Goal: Task Accomplishment & Management: Complete application form

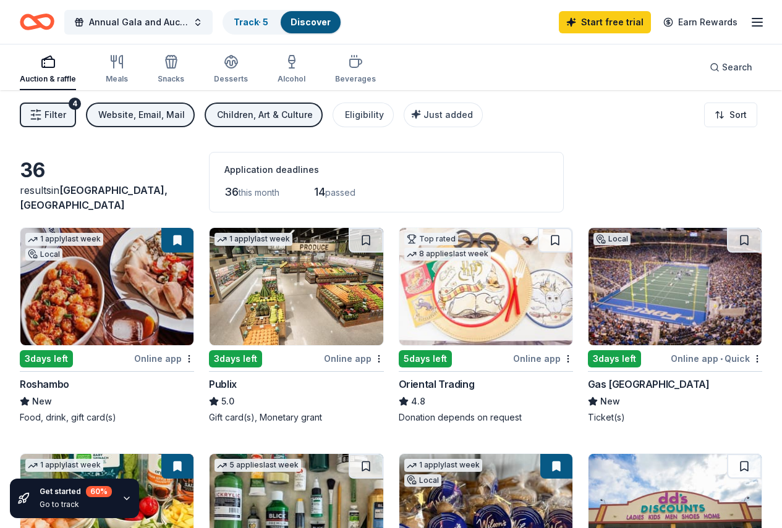
click at [66, 108] on span "Filter" at bounding box center [55, 115] width 22 height 15
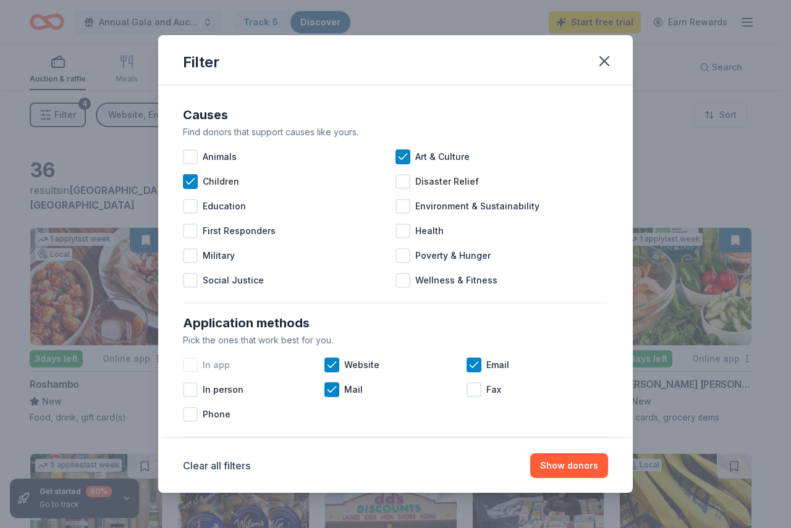
click at [189, 368] on div at bounding box center [190, 365] width 15 height 15
click at [189, 417] on div at bounding box center [190, 414] width 15 height 15
click at [595, 469] on button "Show 37 donors" at bounding box center [563, 466] width 89 height 25
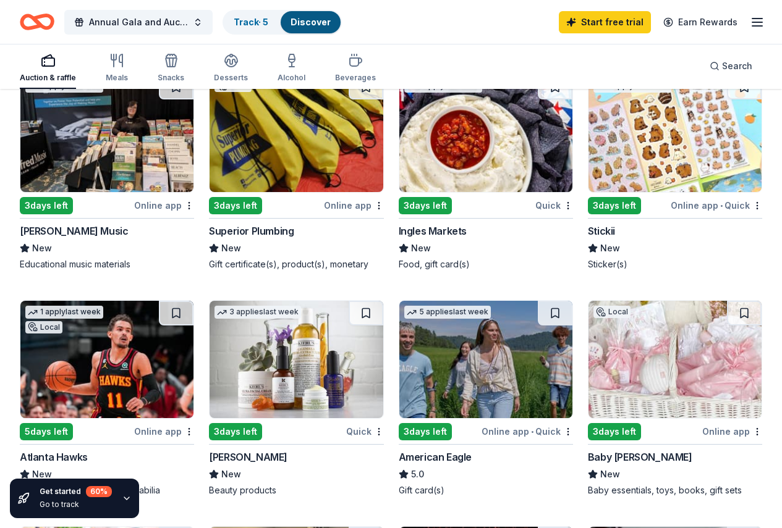
scroll to position [556, 0]
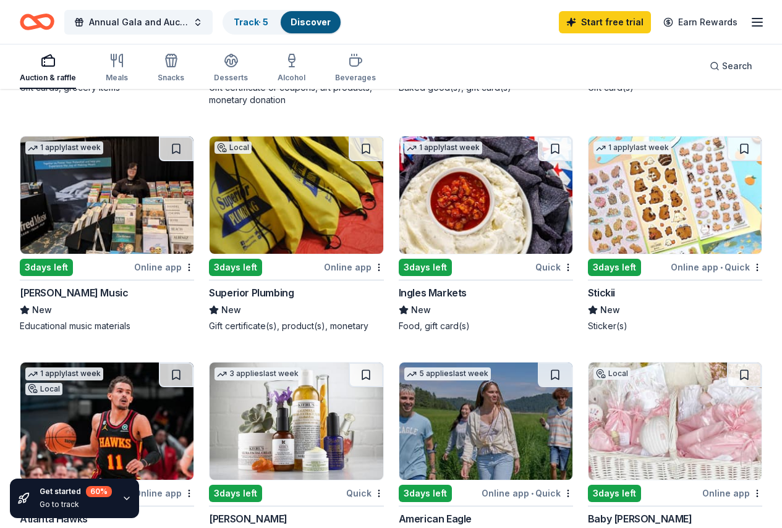
click at [383, 363] on img at bounding box center [296, 421] width 173 height 117
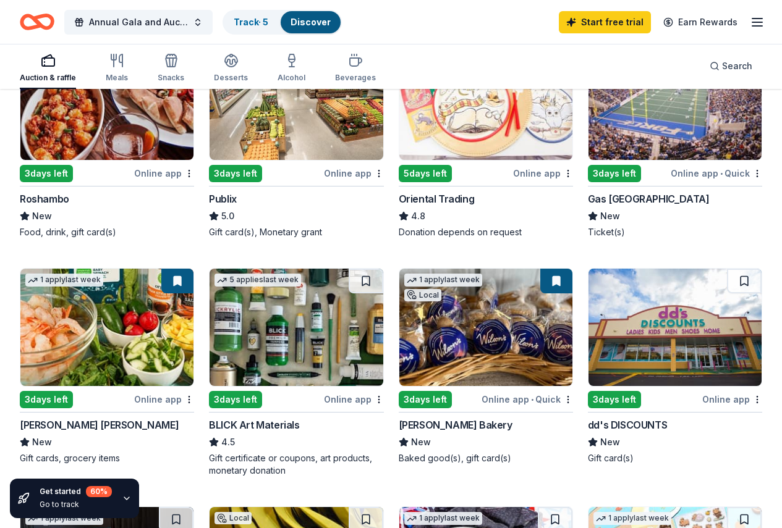
scroll to position [0, 0]
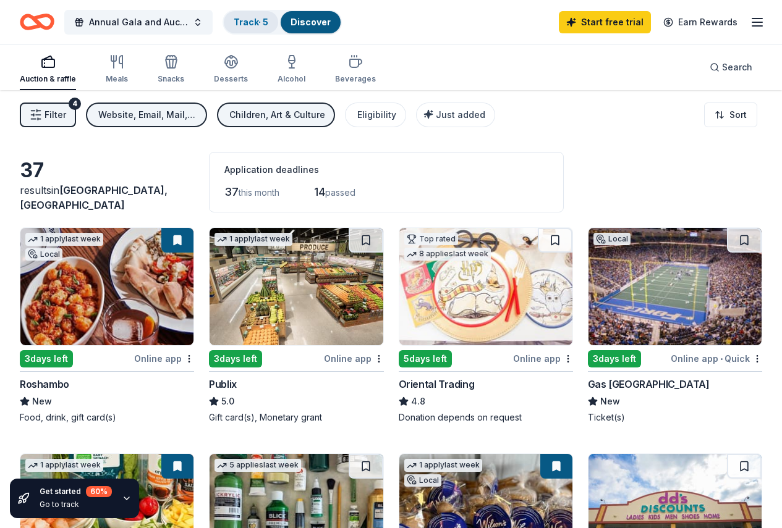
click at [265, 23] on link "Track · 5" at bounding box center [251, 22] width 35 height 11
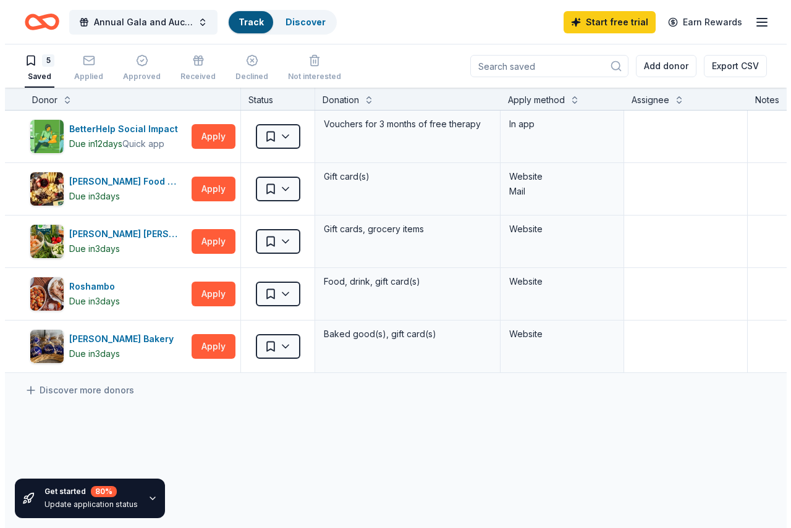
scroll to position [1, 0]
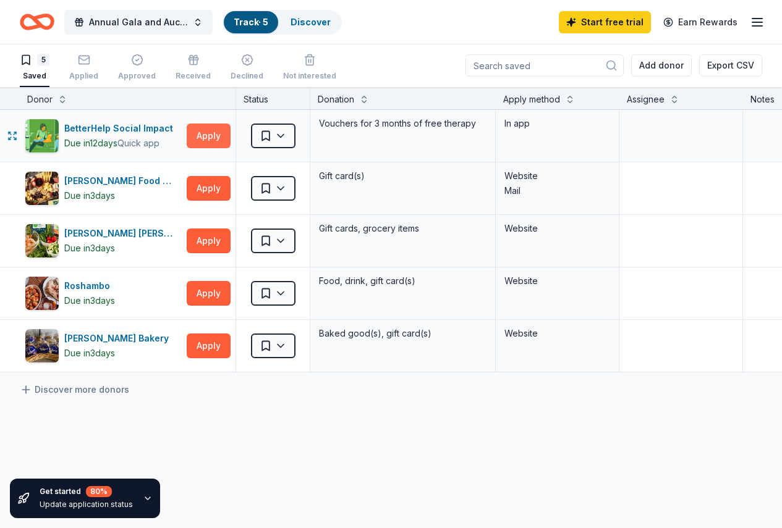
click at [215, 140] on button "Apply" at bounding box center [209, 136] width 44 height 25
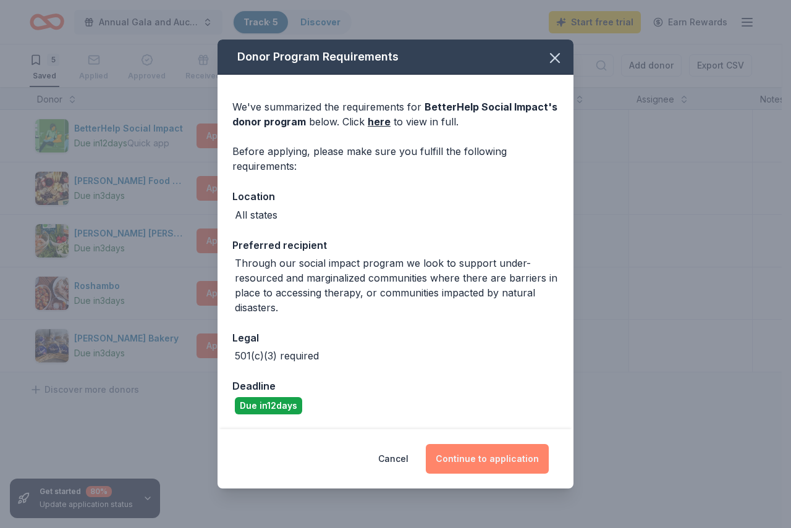
click at [452, 463] on button "Continue to application" at bounding box center [487, 459] width 123 height 30
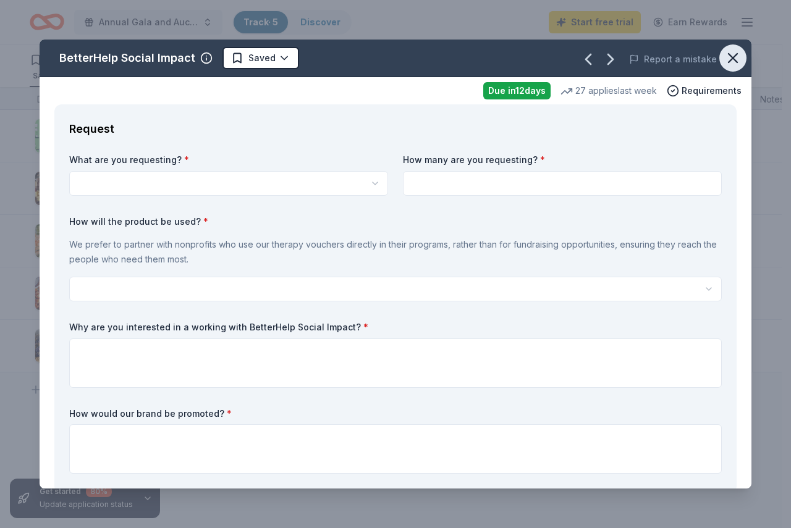
click at [724, 58] on icon "button" at bounding box center [732, 57] width 17 height 17
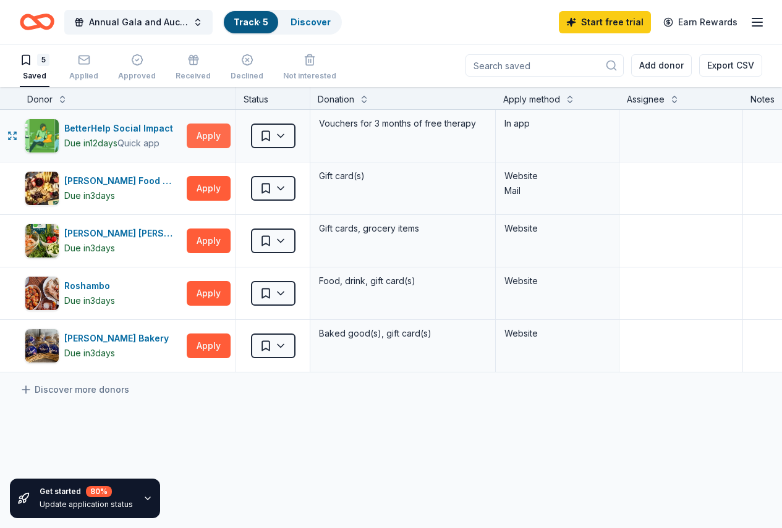
click at [202, 136] on button "Apply" at bounding box center [209, 136] width 44 height 25
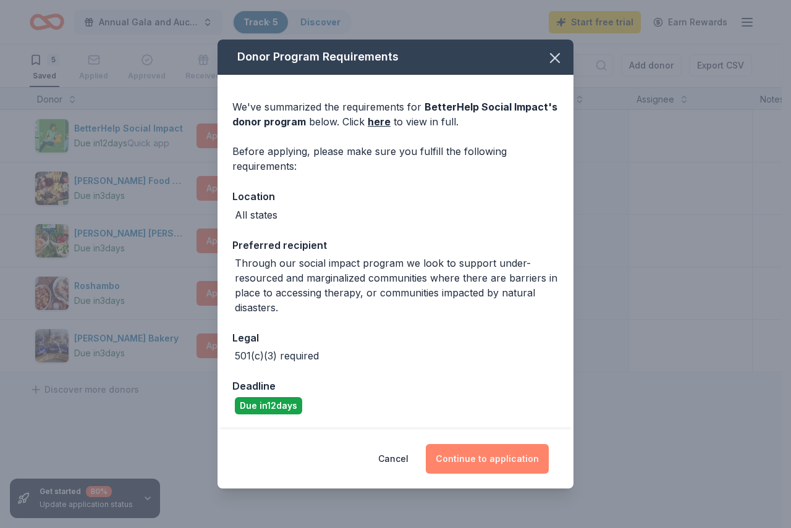
click at [461, 462] on button "Continue to application" at bounding box center [487, 459] width 123 height 30
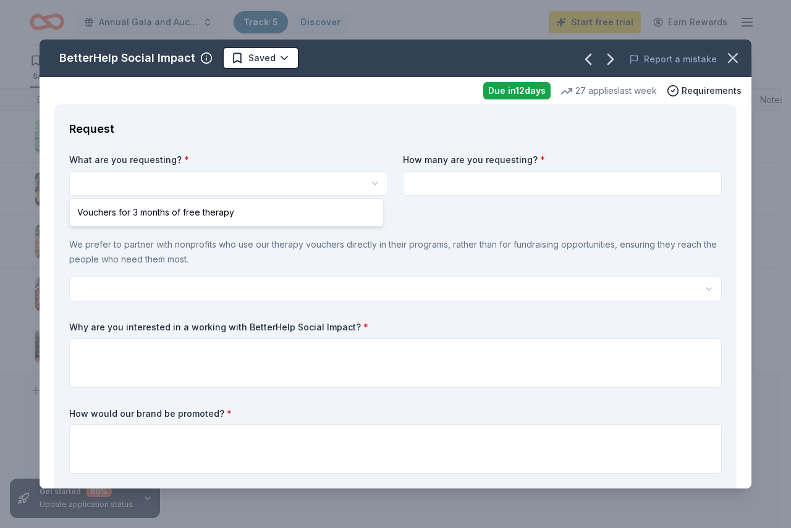
click at [250, 187] on html "Annual Gala and Auction Track · 5 Discover Start free trial Earn Rewards 5 Save…" at bounding box center [395, 264] width 791 height 528
select select "Vouchers for 3 months of free therapy"
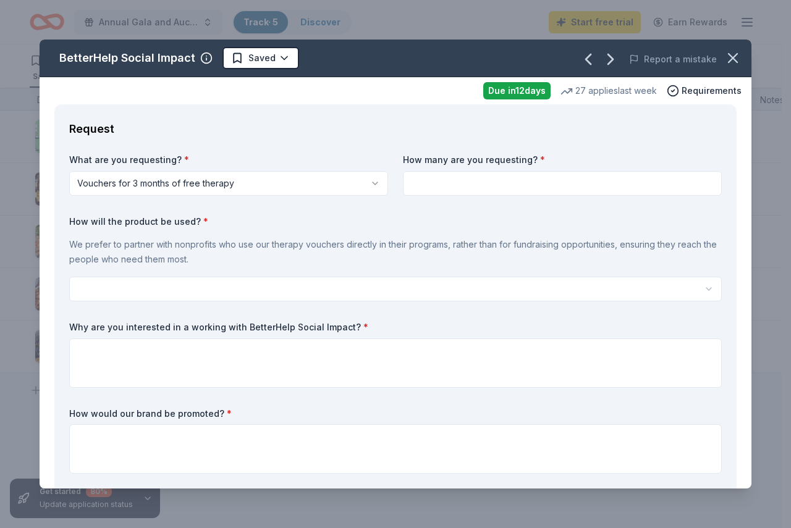
click at [417, 183] on input at bounding box center [562, 183] width 319 height 25
type input "1"
click at [334, 286] on html "Annual Gala and Auction Track · 5 Discover Start free trial Earn Rewards 5 Save…" at bounding box center [395, 264] width 791 height 528
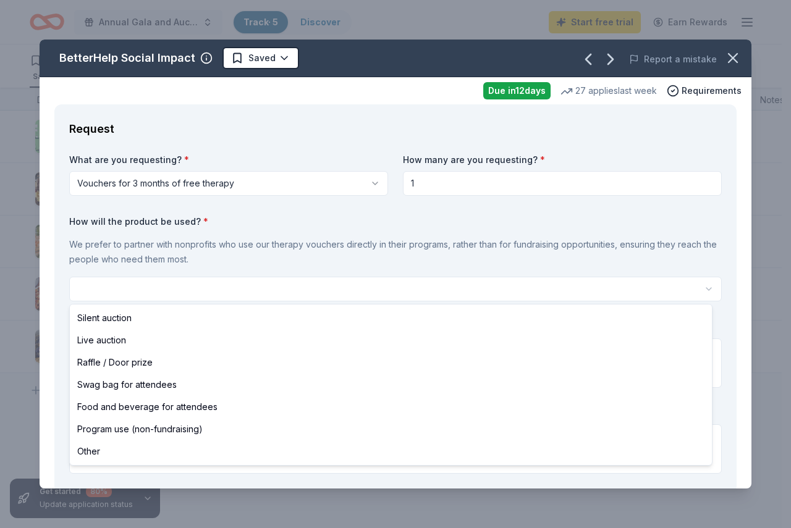
select select "silentAuction"
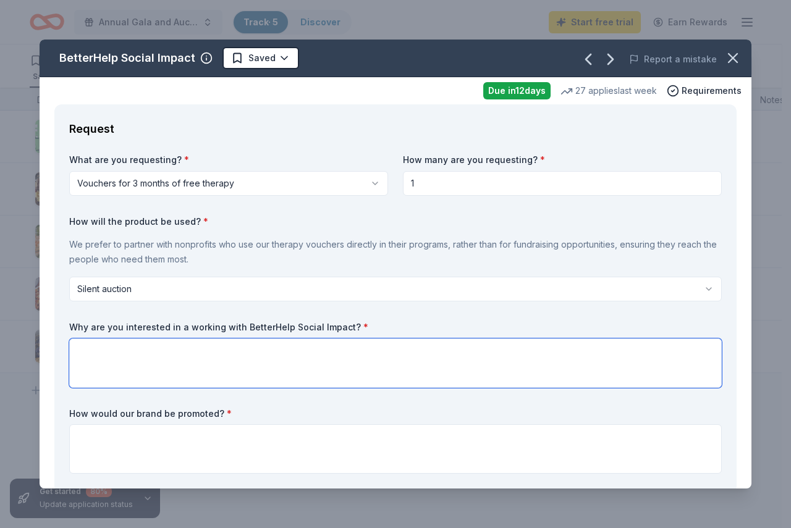
click at [158, 349] on textarea at bounding box center [395, 363] width 653 height 49
click at [284, 354] on textarea "We believe that mental health should be highly prioritized." at bounding box center [395, 363] width 653 height 49
click at [322, 355] on textarea "We believe that mental health should be highly prioritised." at bounding box center [395, 363] width 653 height 49
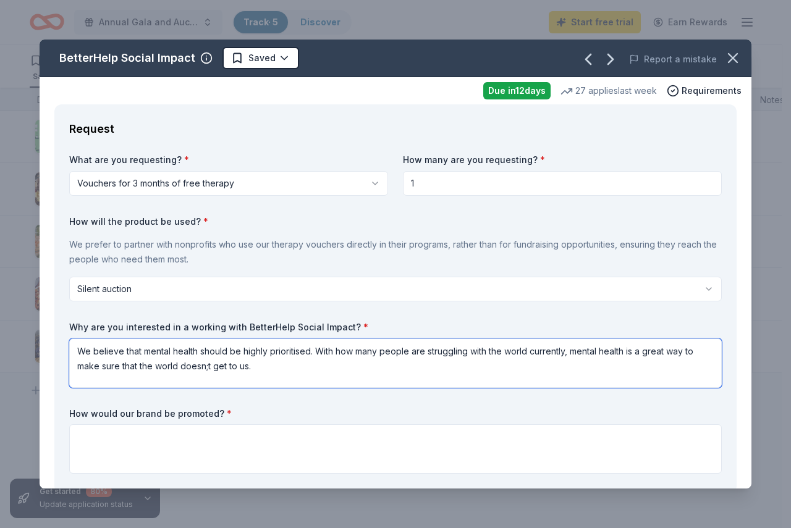
click at [207, 368] on textarea "We believe that mental health should be highly prioritised. With how many peopl…" at bounding box center [395, 363] width 653 height 49
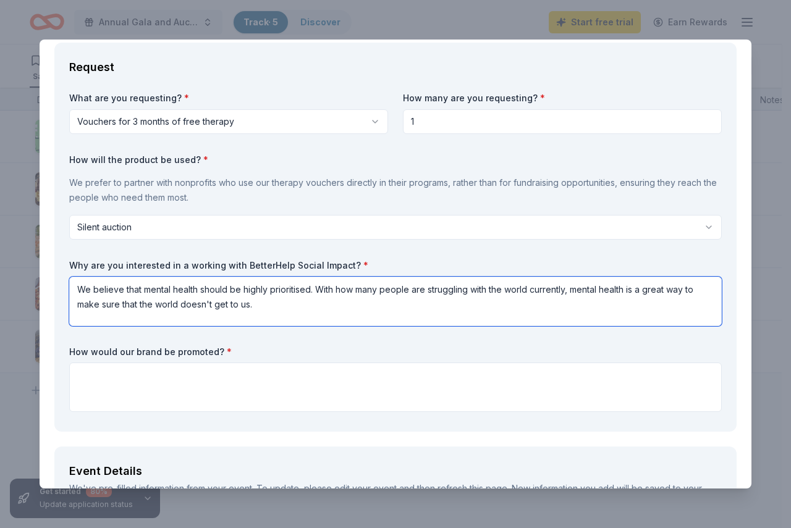
type textarea "We believe that mental health should be highly prioritised. With how many peopl…"
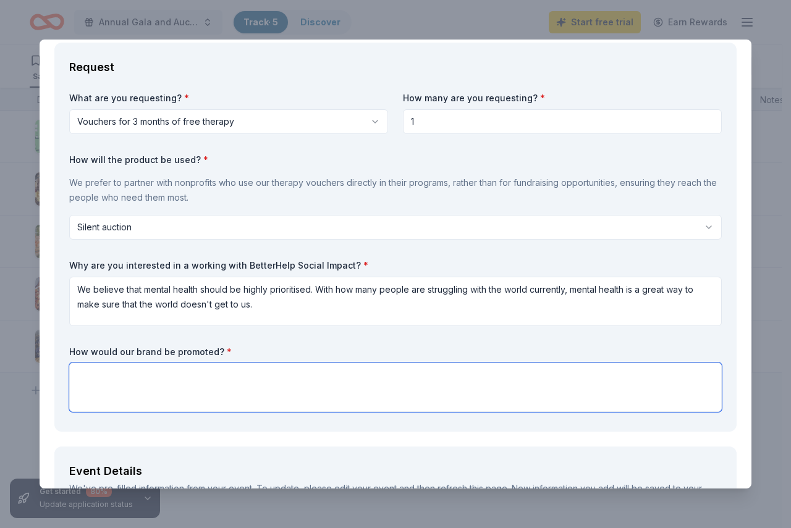
click at [188, 376] on textarea at bounding box center [395, 387] width 653 height 49
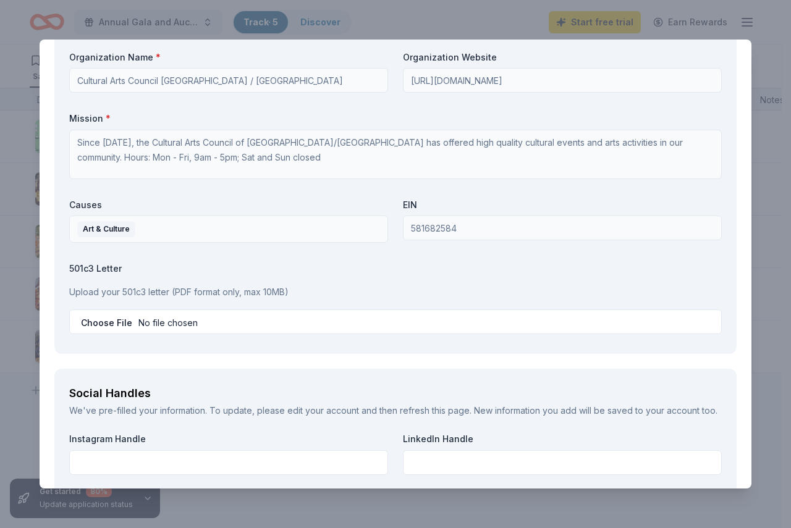
scroll to position [1298, 0]
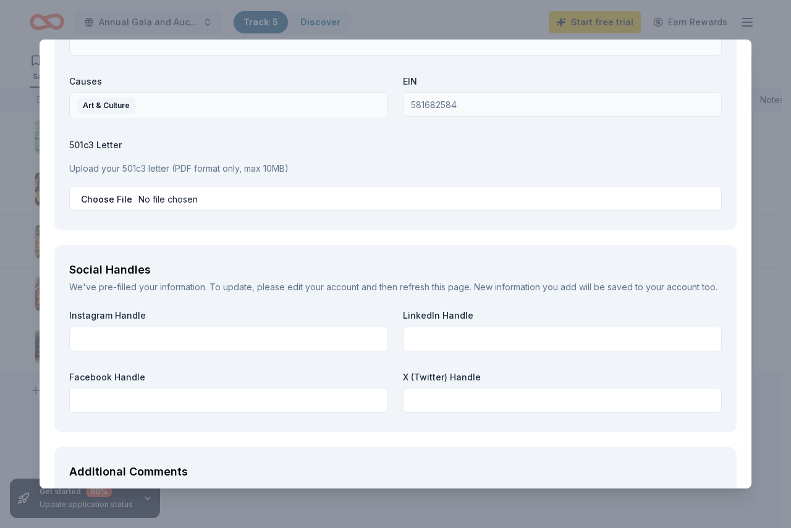
type textarea "The brand would have their logo on the tables of the silent auction as well as …"
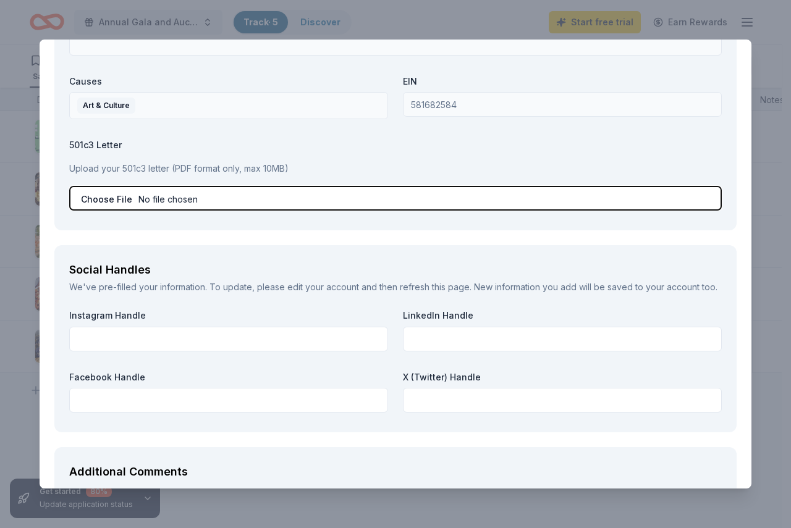
click at [180, 211] on input "file" at bounding box center [395, 198] width 653 height 25
type input "C:\fakepath\501c3letter.pdf"
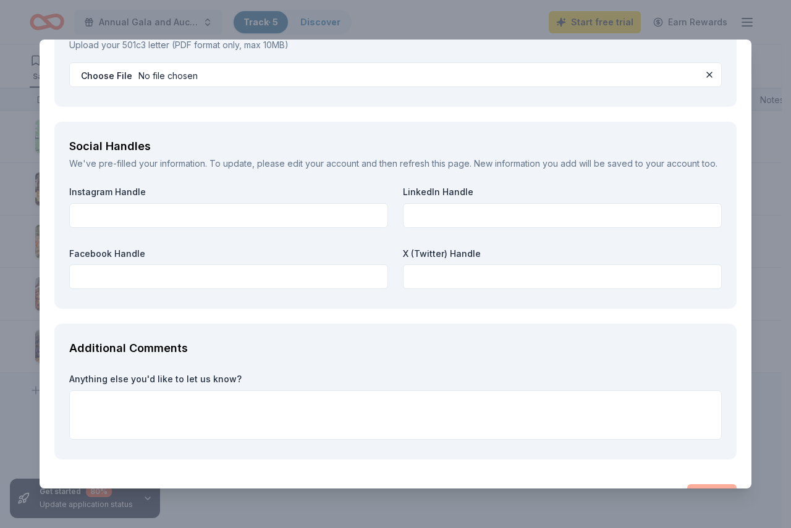
click at [292, 273] on div "Instagram Handle LinkedIn Handle Facebook Handle X (Twitter) Handle" at bounding box center [395, 240] width 653 height 108
click at [292, 228] on input "text" at bounding box center [228, 215] width 319 height 25
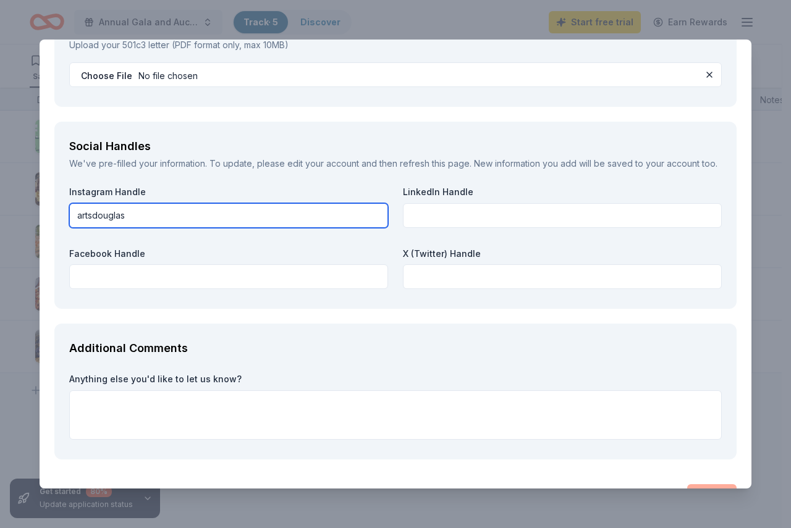
type input "artsdouglas"
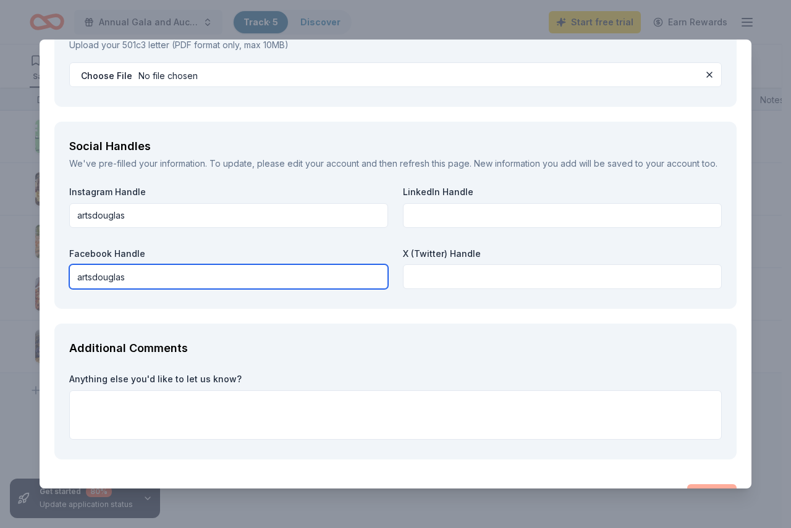
type input "artsdouglas"
drag, startPoint x: 216, startPoint y: 324, endPoint x: 0, endPoint y: 282, distance: 219.8
click at [0, 282] on div "BetterHelp Social Impact Saved Report a mistake Due [DATE] 27 applies last week…" at bounding box center [395, 264] width 791 height 528
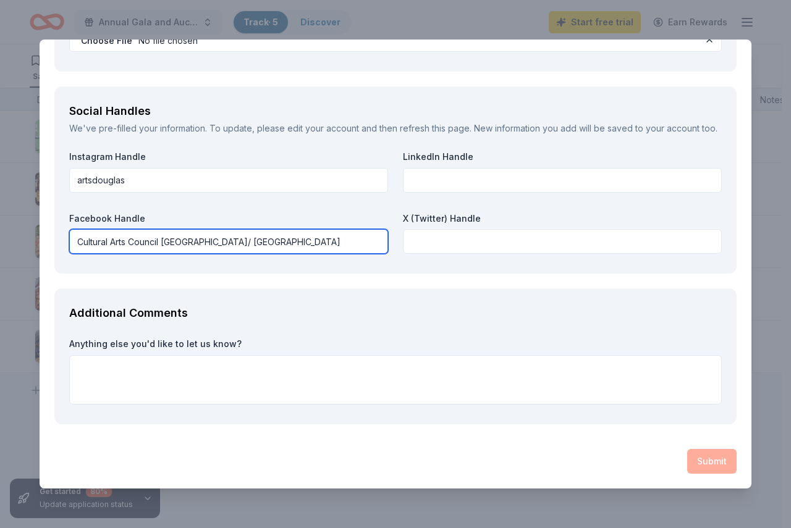
scroll to position [1501, 0]
type input "Cultural Arts Council [GEOGRAPHIC_DATA]/ [GEOGRAPHIC_DATA]"
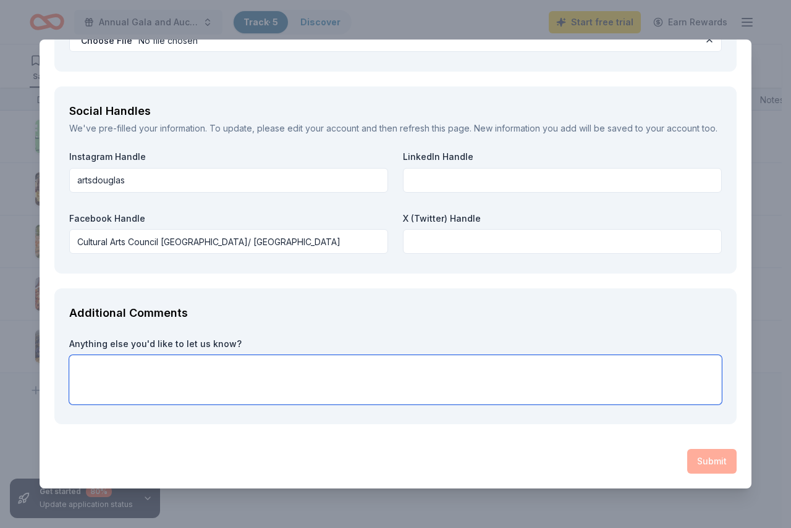
click at [254, 381] on textarea at bounding box center [395, 379] width 653 height 49
type textarea "W"
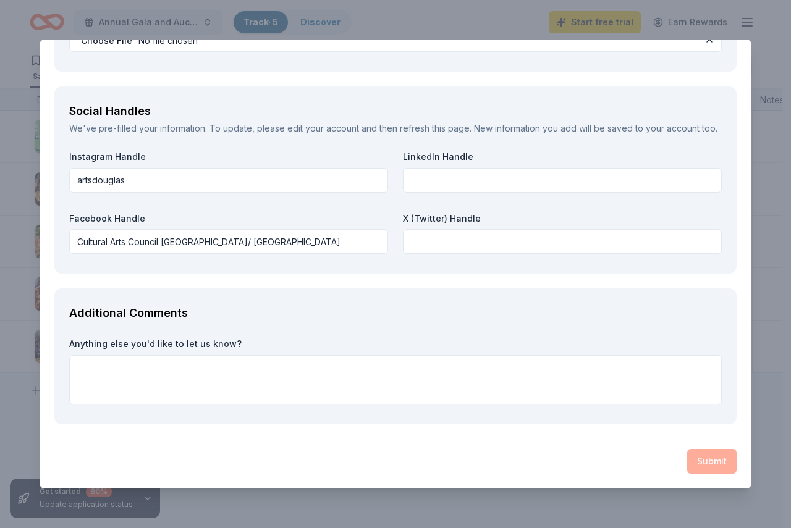
click at [710, 468] on div "Submit" at bounding box center [395, 461] width 682 height 25
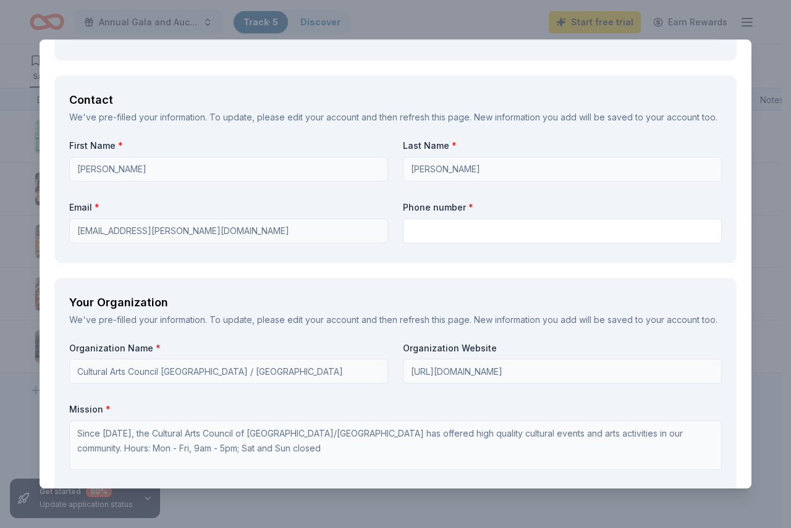
scroll to position [821, 0]
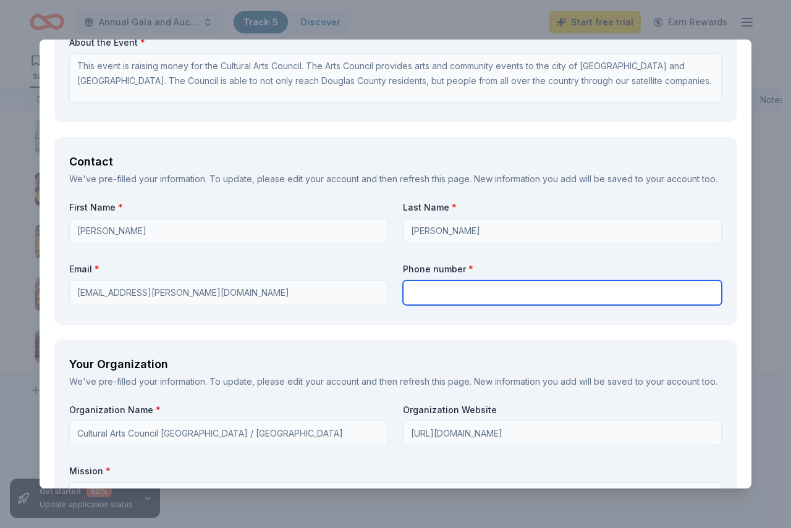
click at [452, 305] on input "text" at bounding box center [562, 293] width 319 height 25
type input "7709492787"
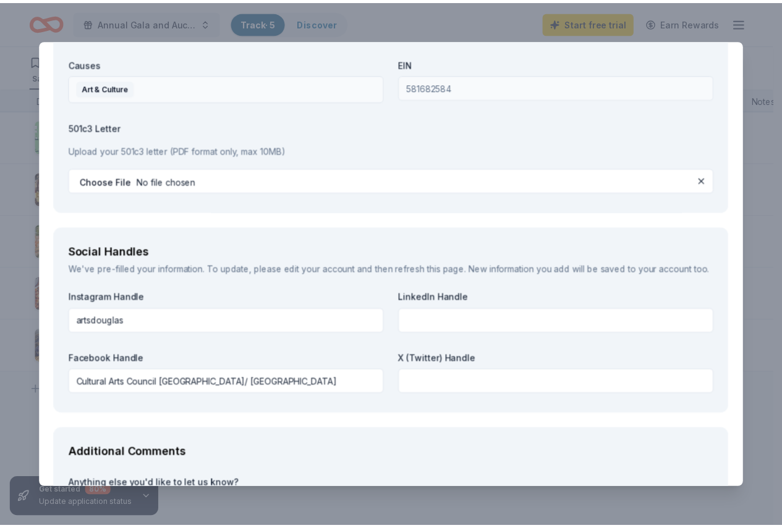
scroll to position [1501, 0]
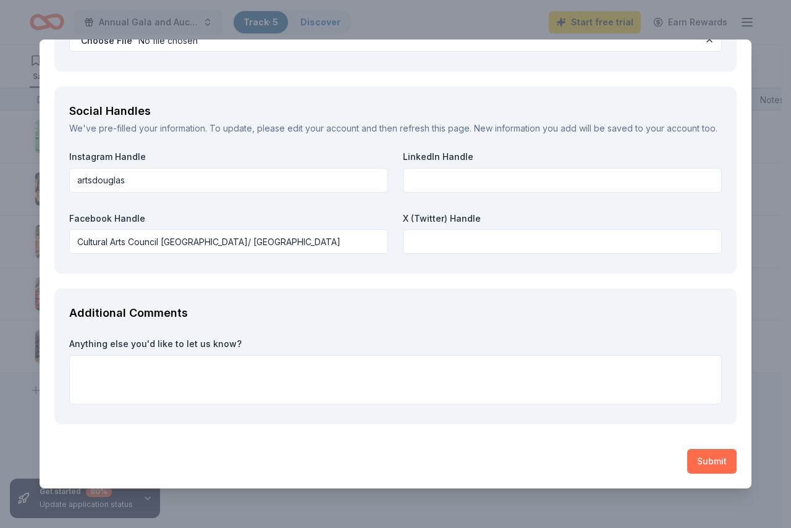
click at [689, 464] on button "Submit" at bounding box center [711, 461] width 49 height 25
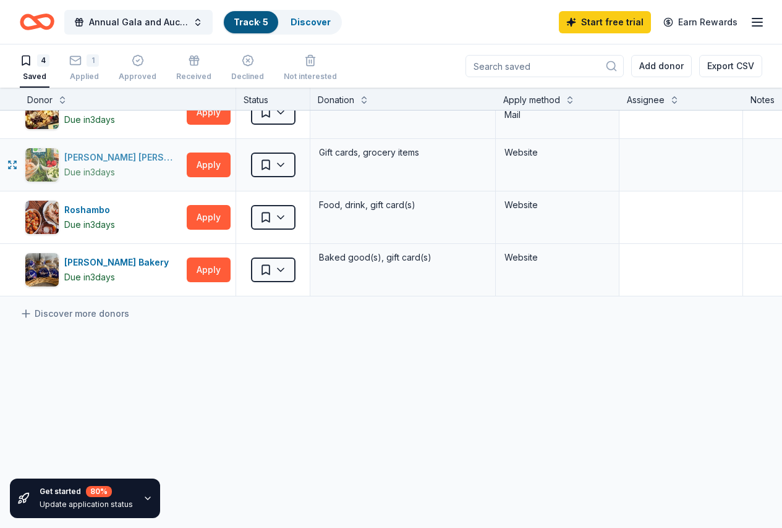
scroll to position [0, 0]
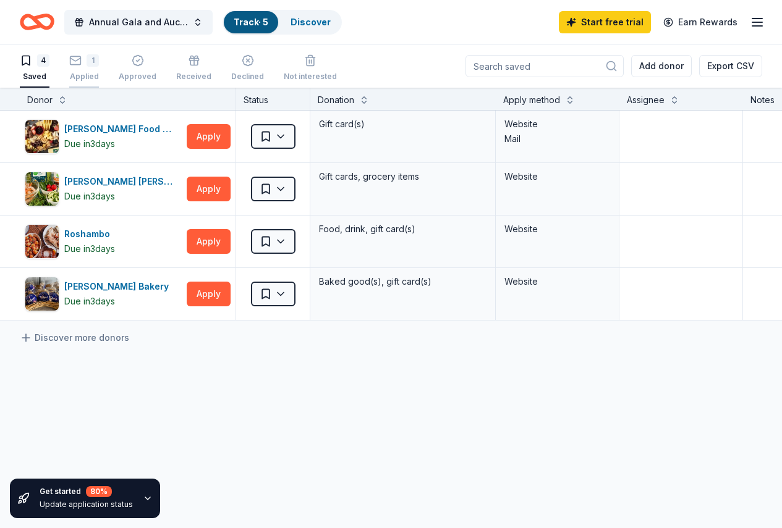
click at [94, 58] on div "1" at bounding box center [84, 60] width 30 height 12
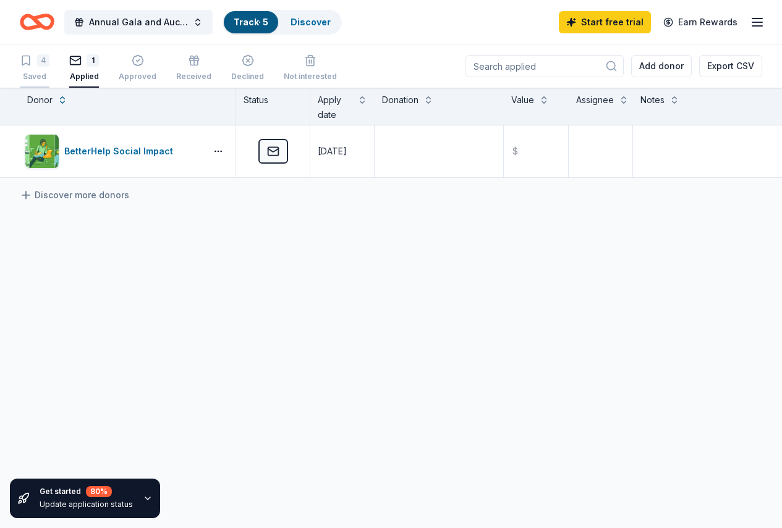
click at [49, 58] on div "4" at bounding box center [43, 60] width 12 height 12
